Goal: Task Accomplishment & Management: Manage account settings

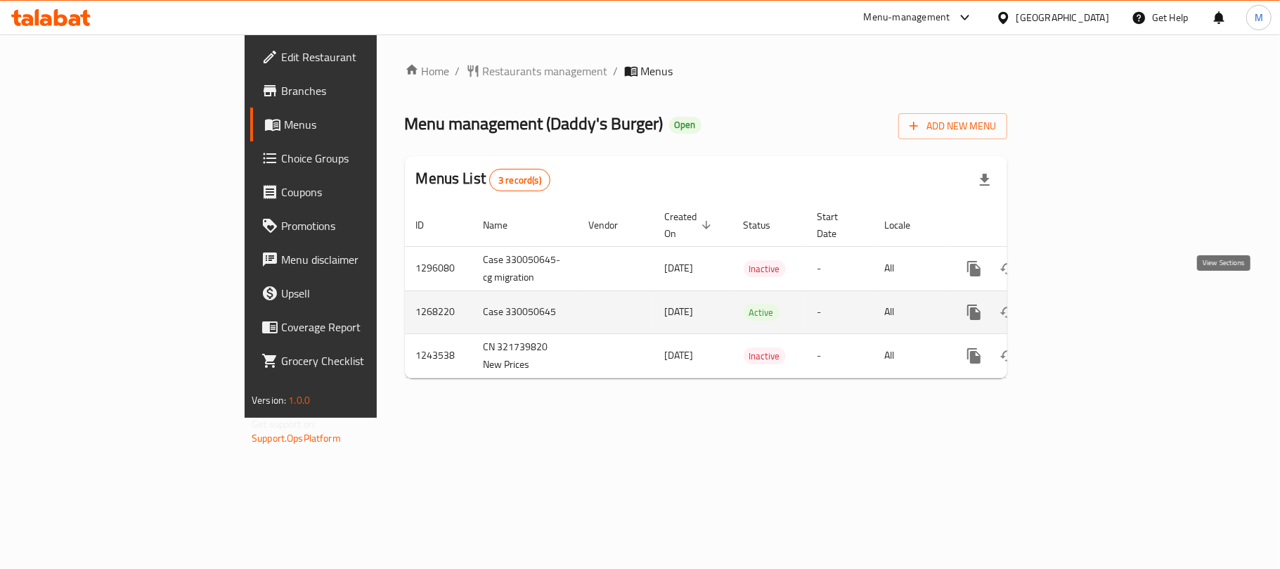
click at [1084, 304] on icon "enhanced table" at bounding box center [1075, 312] width 17 height 17
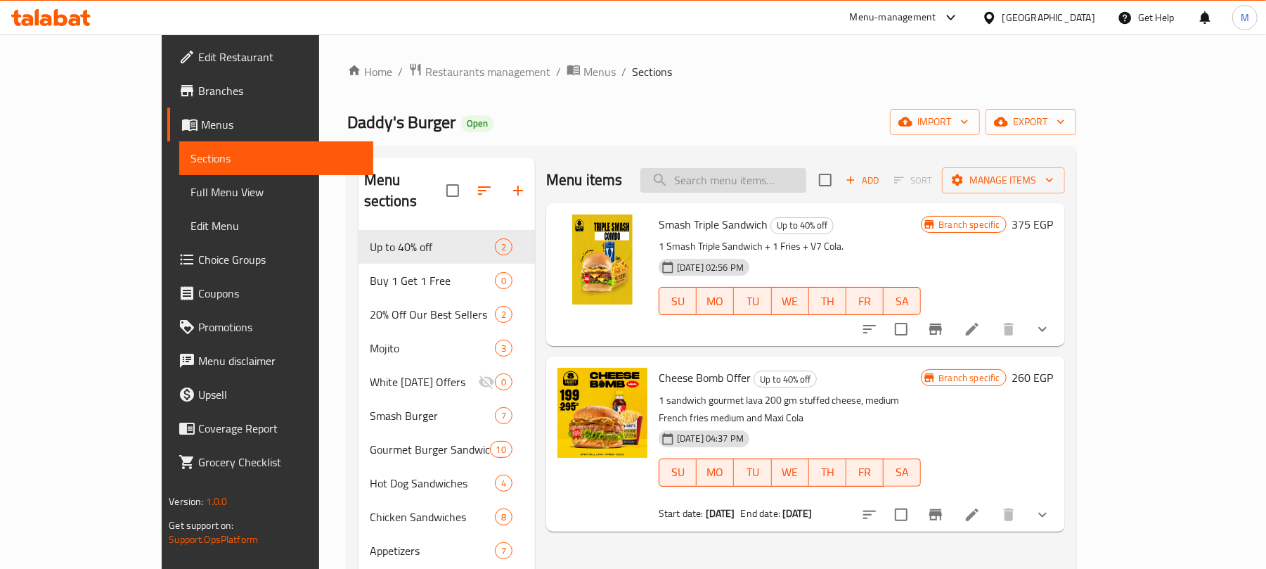
click at [806, 181] on input "search" at bounding box center [724, 180] width 166 height 25
paste input "Solo daddy"
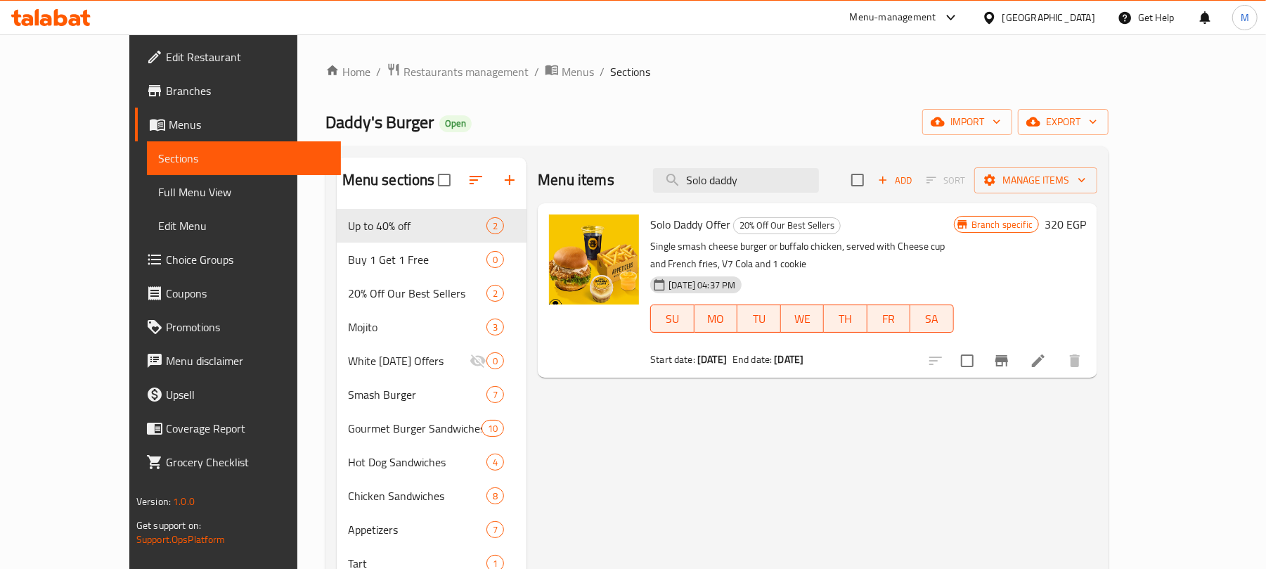
type input "Solo daddy"
click at [1010, 352] on icon "Branch-specific-item" at bounding box center [1001, 360] width 17 height 17
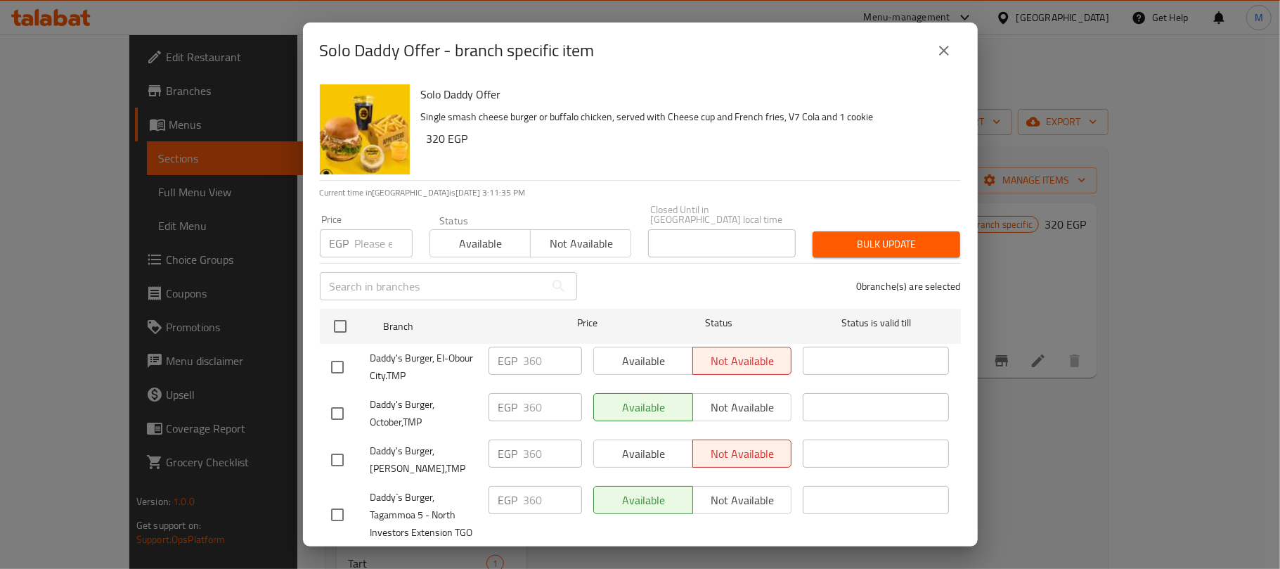
click at [940, 43] on icon "close" at bounding box center [944, 50] width 17 height 17
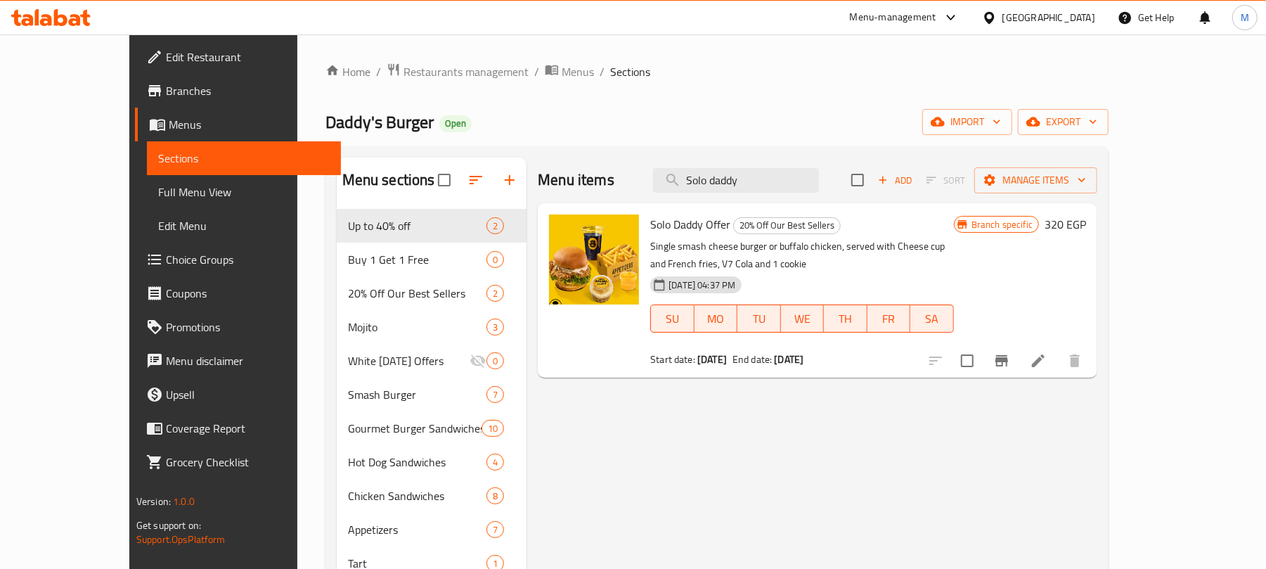
click at [1081, 13] on div "[GEOGRAPHIC_DATA]" at bounding box center [1049, 17] width 93 height 15
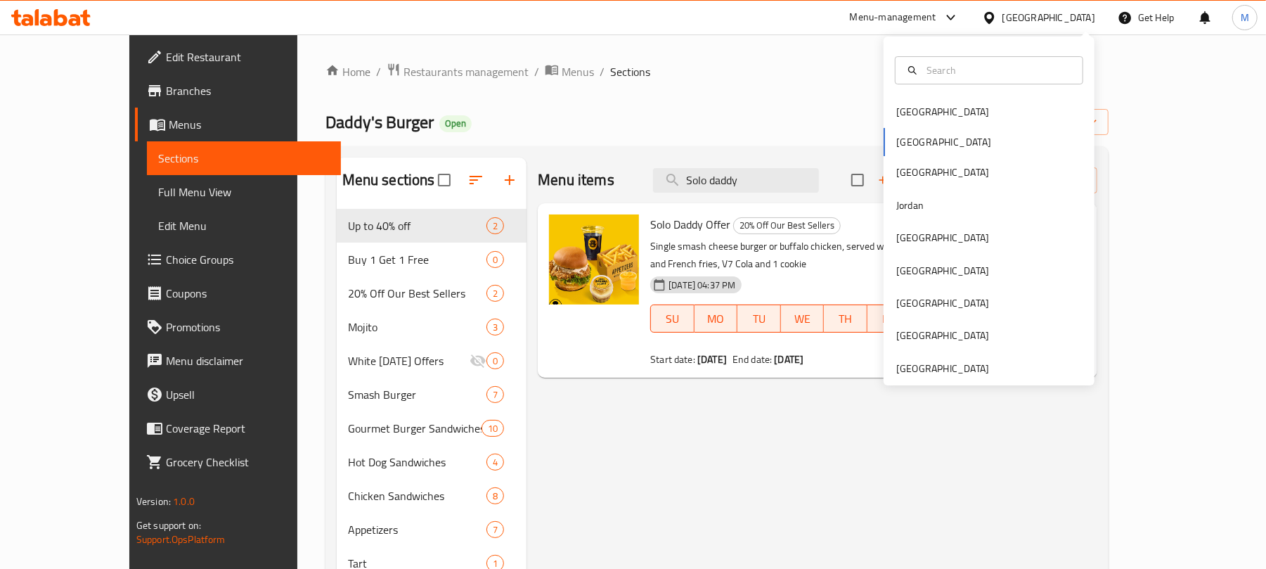
click at [967, 381] on div "[GEOGRAPHIC_DATA] [GEOGRAPHIC_DATA] [GEOGRAPHIC_DATA] [GEOGRAPHIC_DATA] [GEOGRA…" at bounding box center [989, 211] width 211 height 349
click at [930, 373] on div "[GEOGRAPHIC_DATA]" at bounding box center [942, 368] width 93 height 15
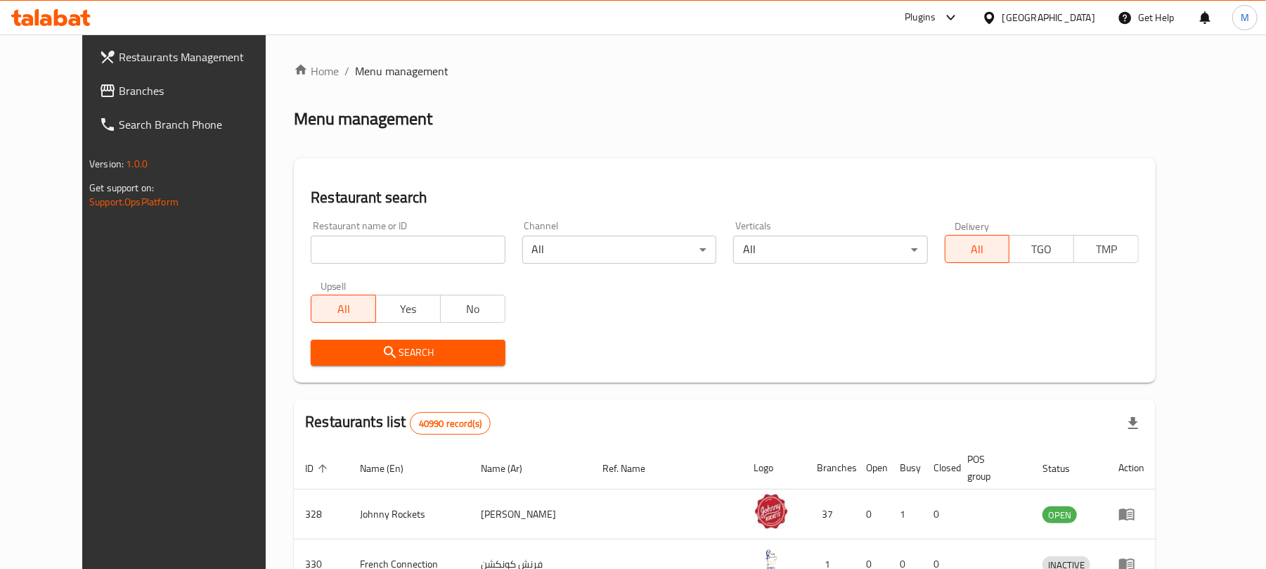
click at [119, 91] on span "Branches" at bounding box center [201, 90] width 164 height 17
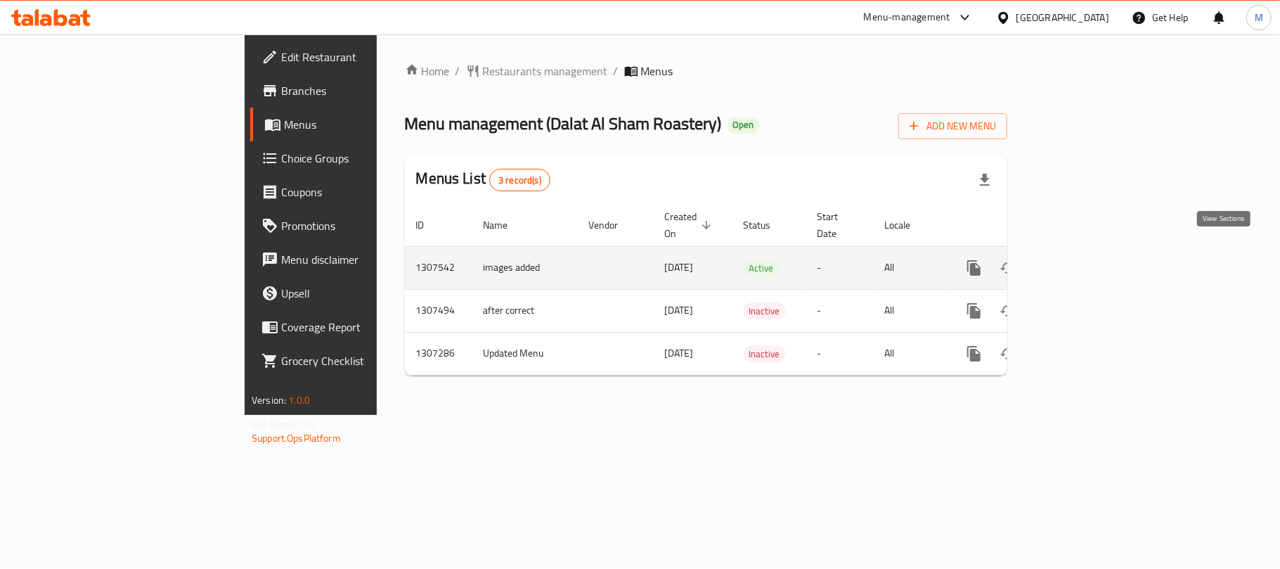
click at [1084, 259] on icon "enhanced table" at bounding box center [1075, 267] width 17 height 17
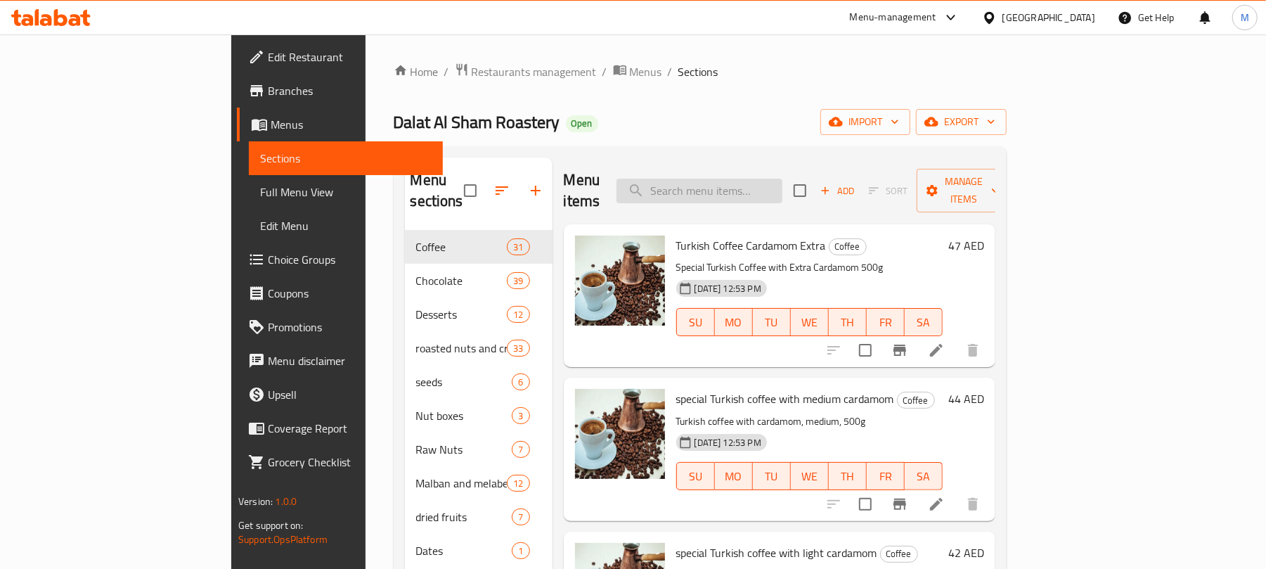
click at [740, 191] on input "search" at bounding box center [700, 191] width 166 height 25
paste input "Copper Coffee Pot"
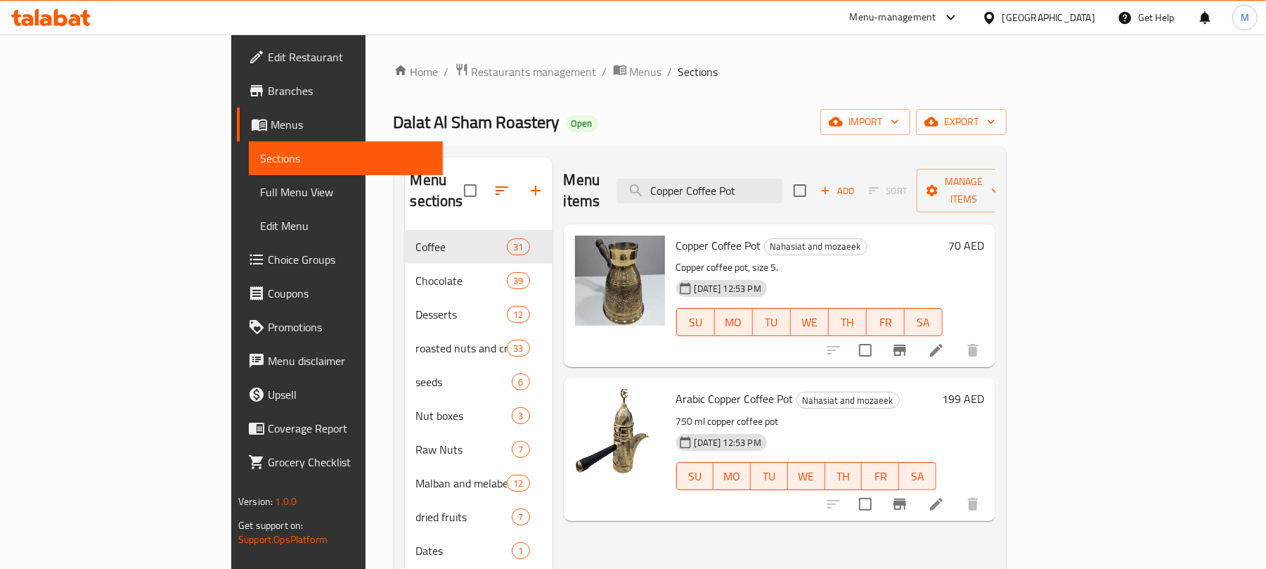
type input "Copper Coffee Pot"
click at [945, 342] on icon at bounding box center [936, 350] width 17 height 17
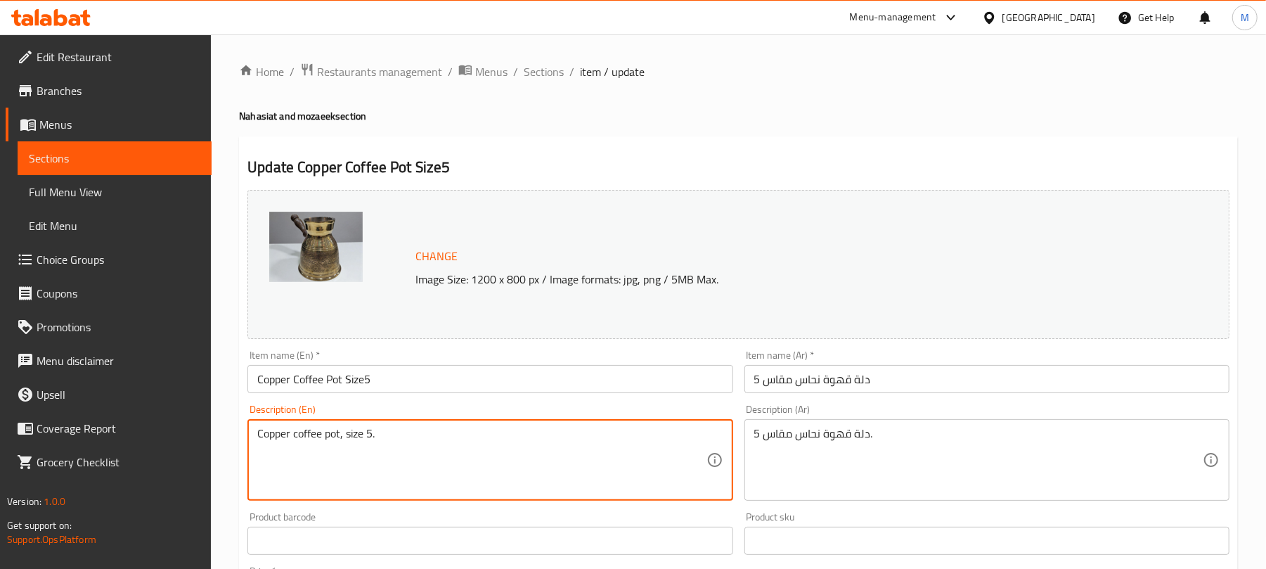
click at [521, 443] on textarea "Copper coffee pot, size 5." at bounding box center [481, 460] width 449 height 67
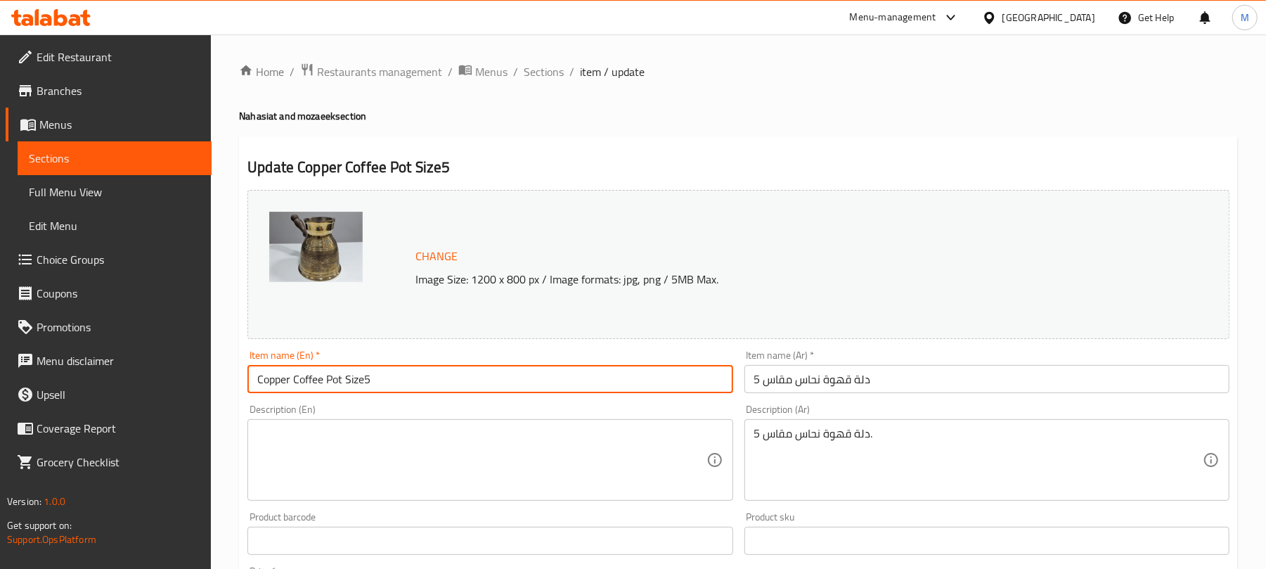
click at [364, 386] on input "Copper Coffee Pot Size5" at bounding box center [489, 379] width 485 height 28
type input "Copper Coffee Pot Size 5"
click at [877, 434] on textarea "دلة قهوة نحاس مقاس 5." at bounding box center [978, 460] width 449 height 67
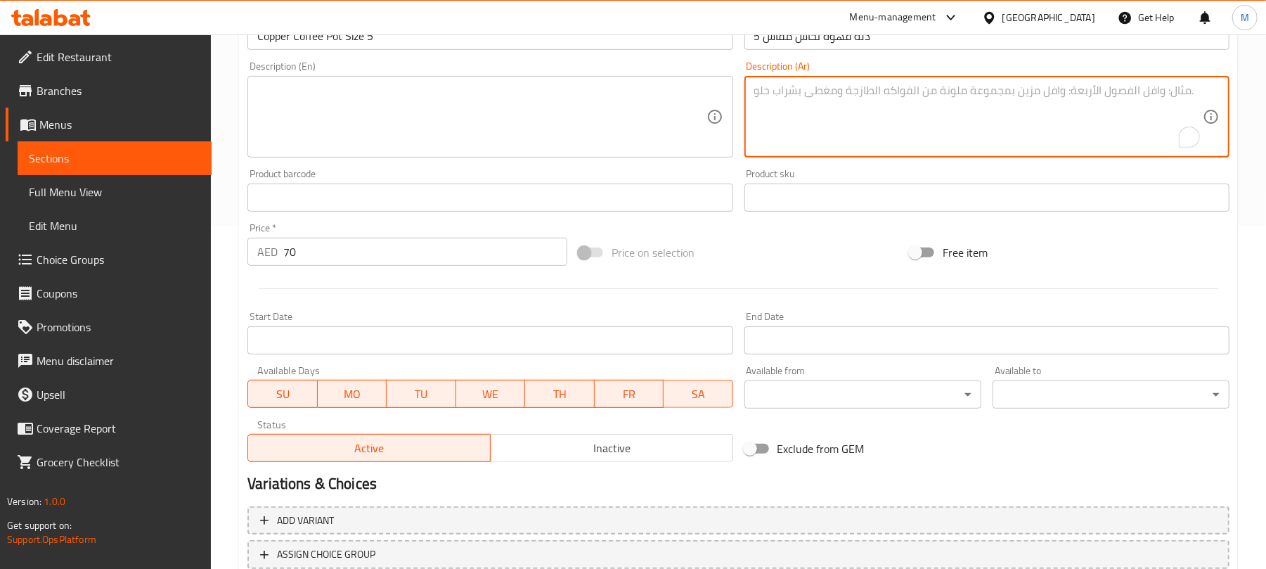
scroll to position [444, 0]
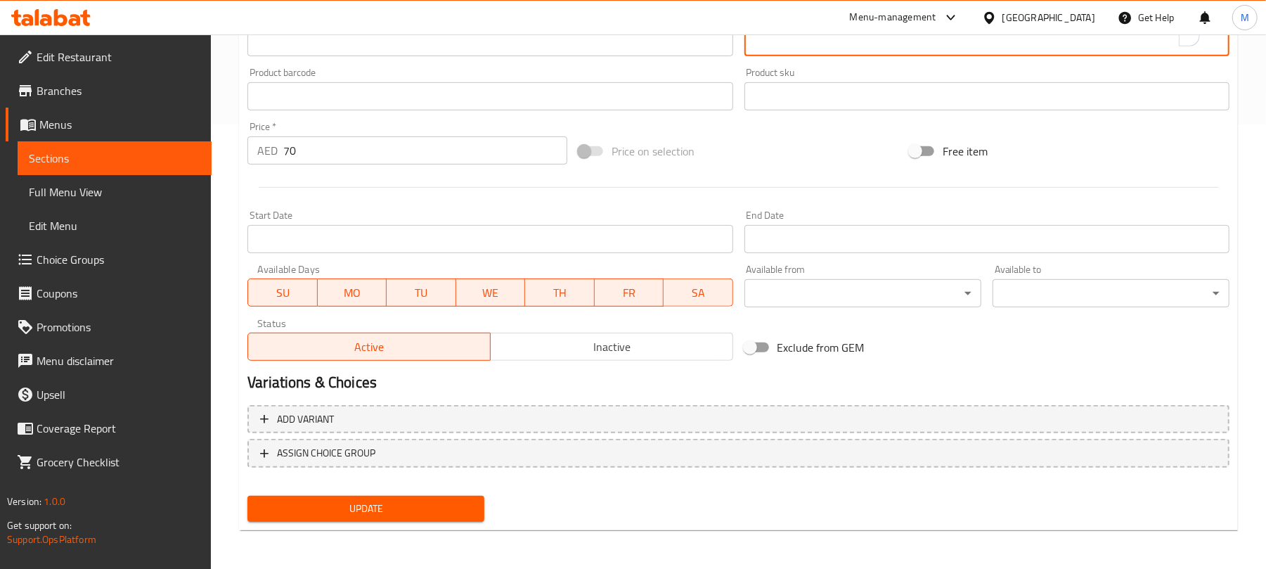
click at [443, 513] on span "Update" at bounding box center [366, 509] width 214 height 18
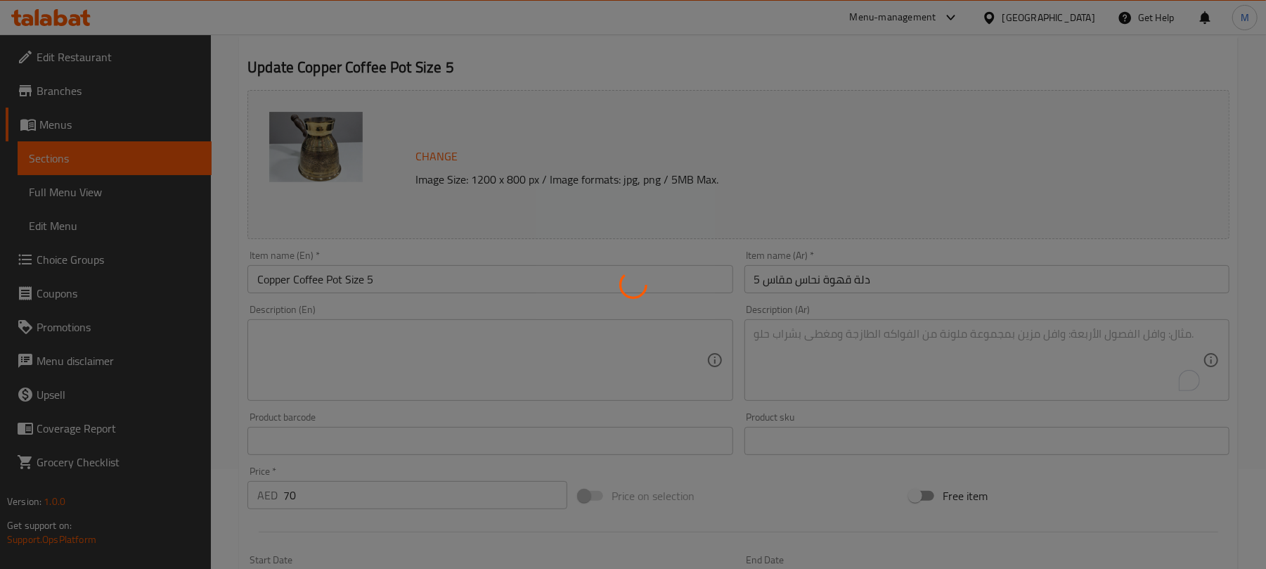
scroll to position [69, 0]
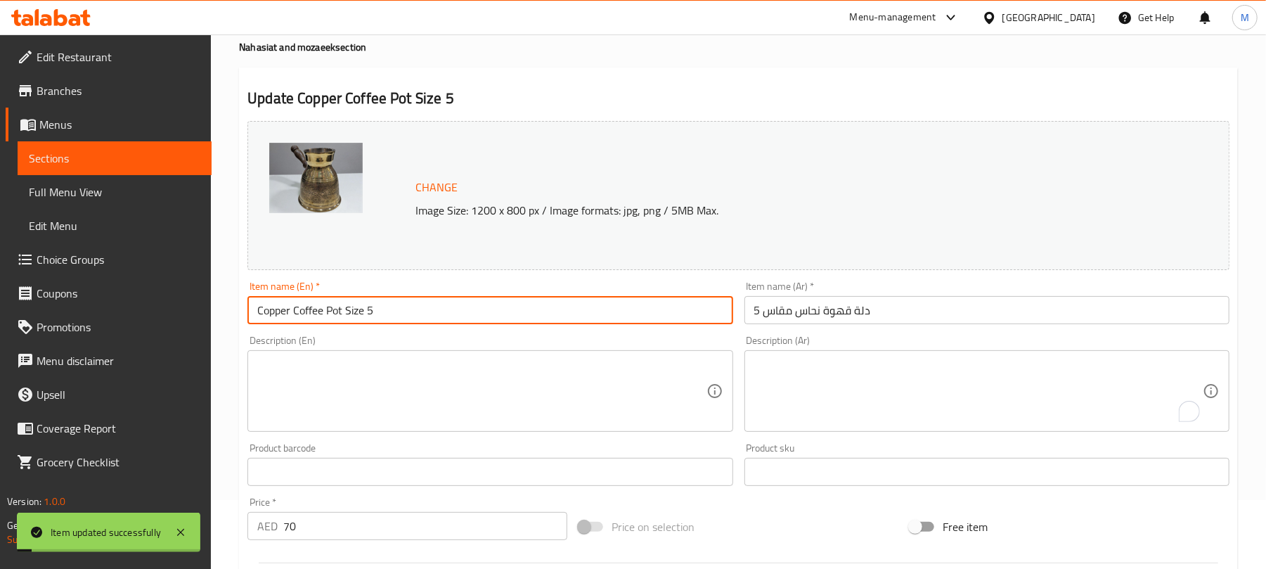
click at [366, 319] on input "Copper Coffee Pot Size 5" at bounding box center [489, 310] width 485 height 28
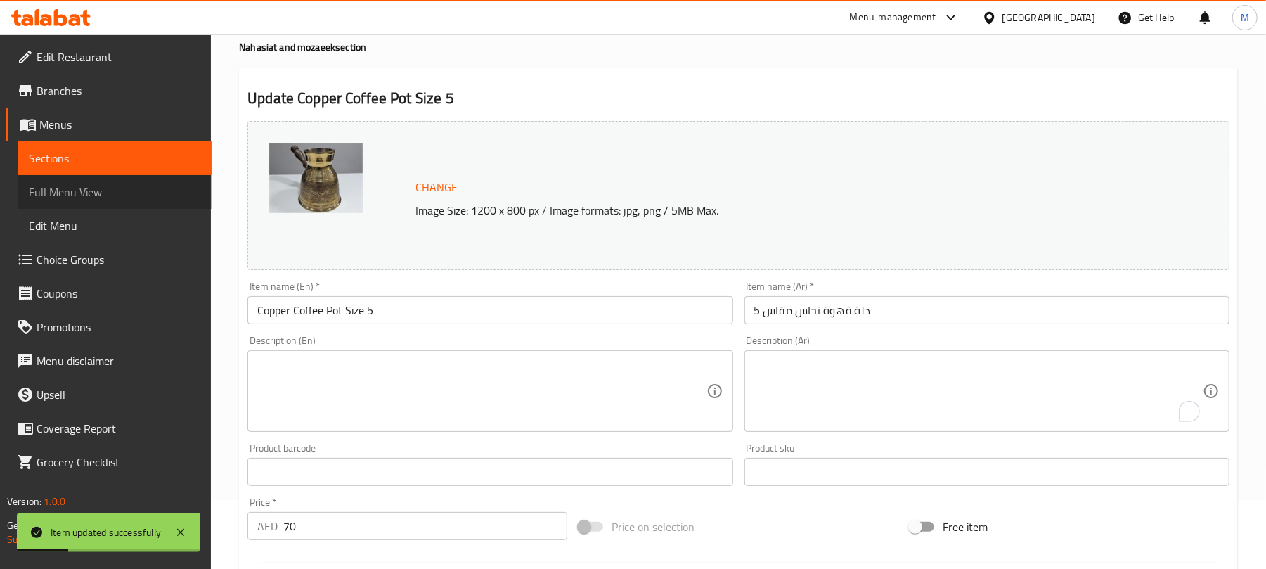
click at [60, 186] on span "Full Menu View" at bounding box center [115, 192] width 172 height 17
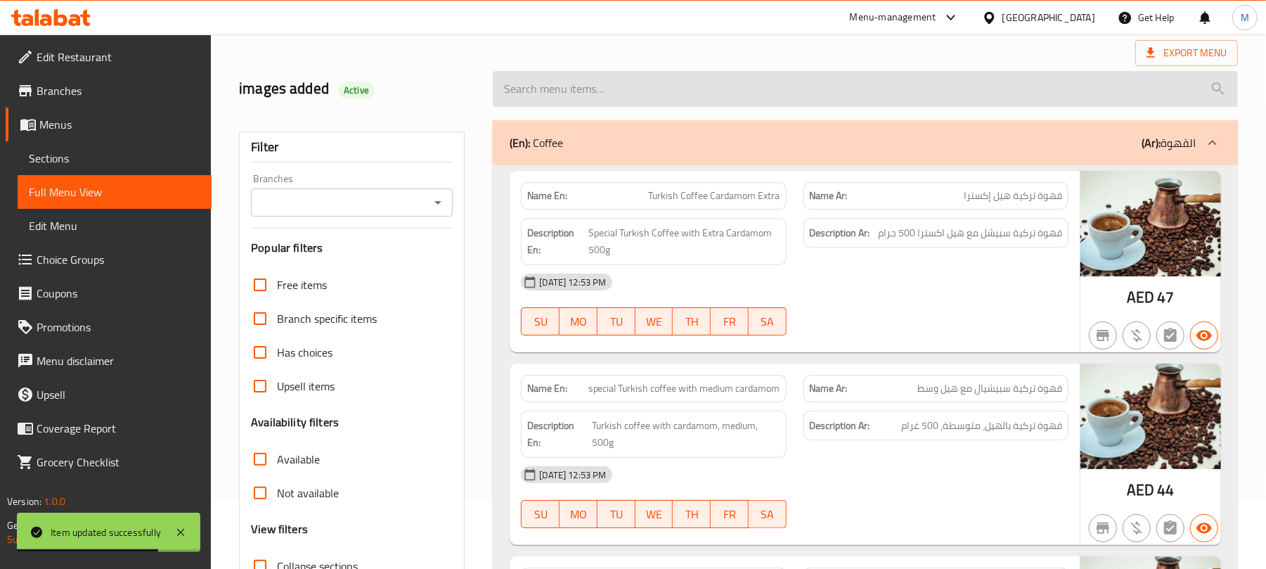
click at [536, 83] on input "search" at bounding box center [865, 89] width 745 height 36
paste input "Copper Coffee Pot Size 5"
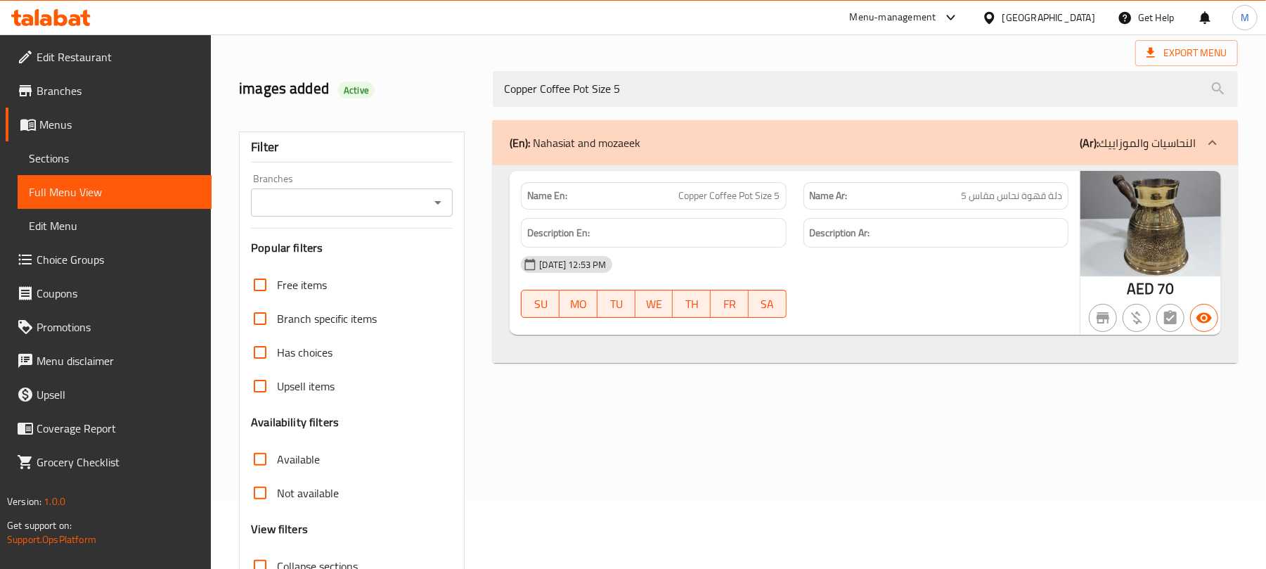
type input "Copper Coffee Pot Size 5"
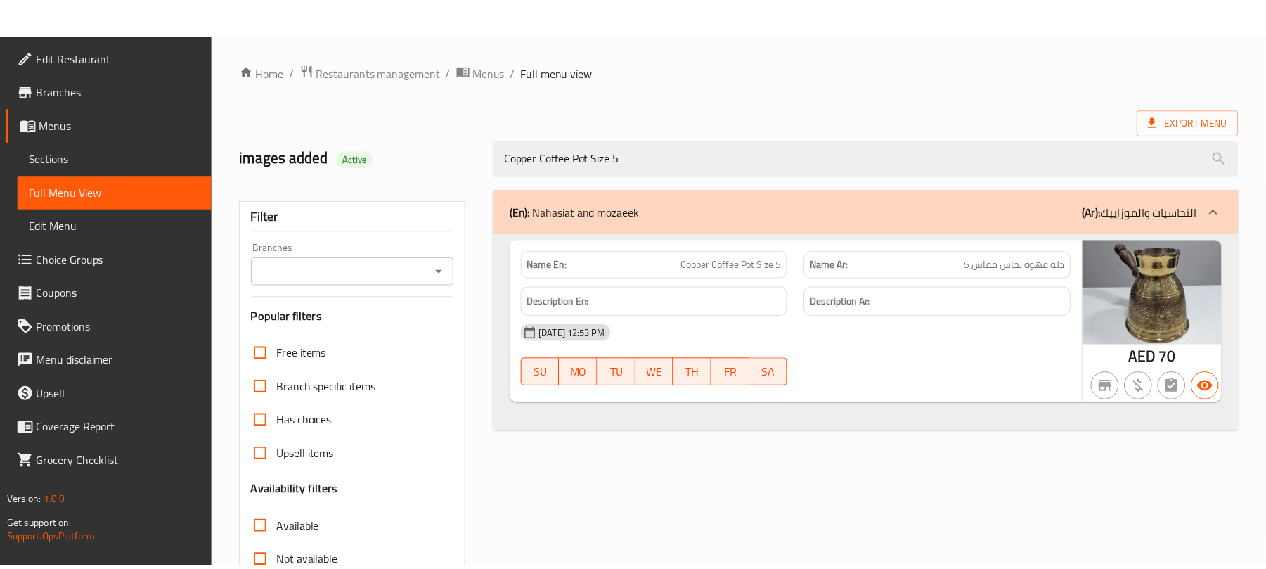
scroll to position [181, 0]
